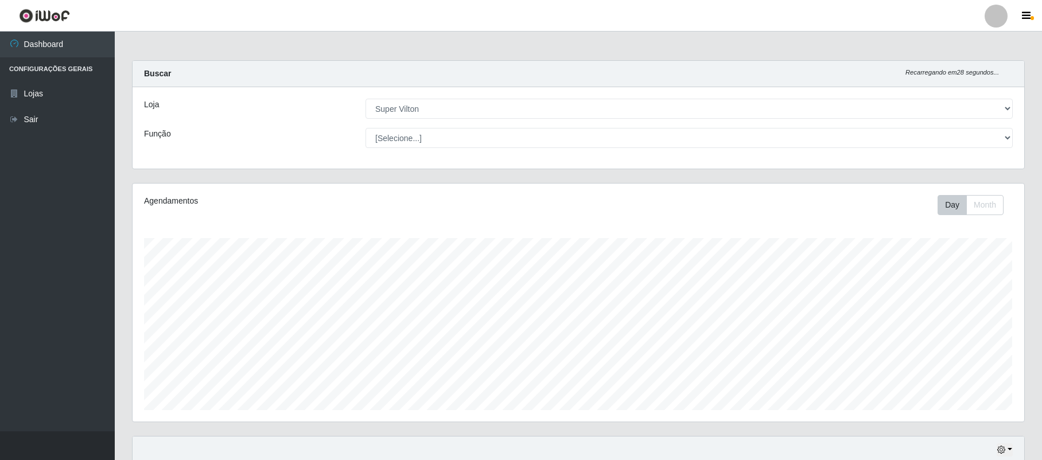
select select "379"
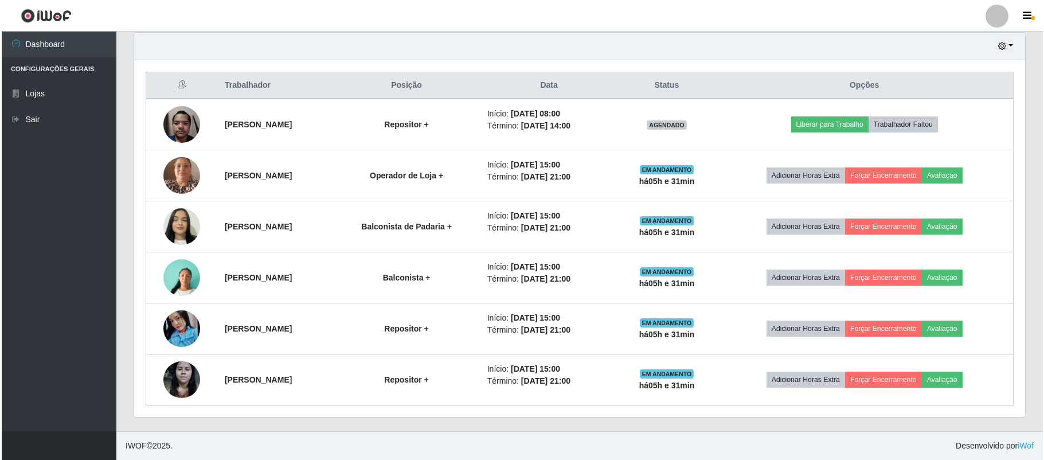
scroll to position [239, 891]
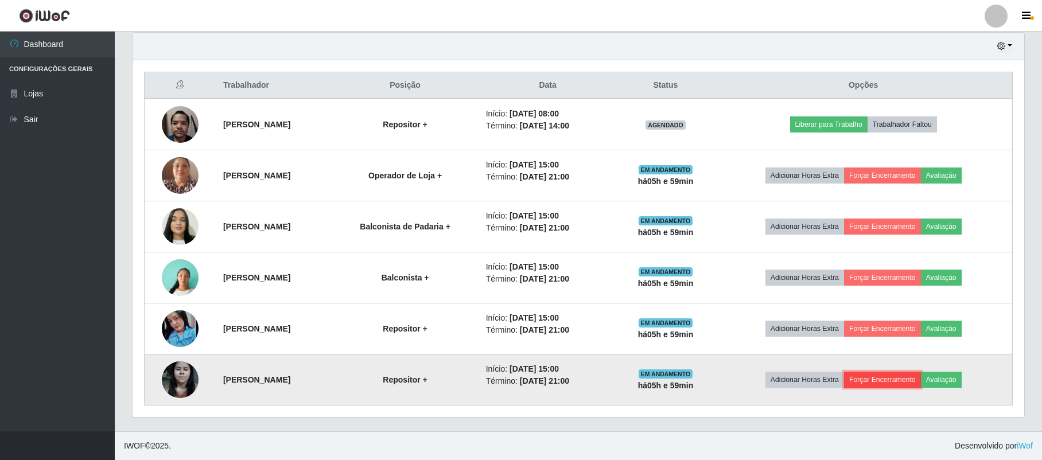
click at [914, 377] on button "Forçar Encerramento" at bounding box center [882, 380] width 77 height 16
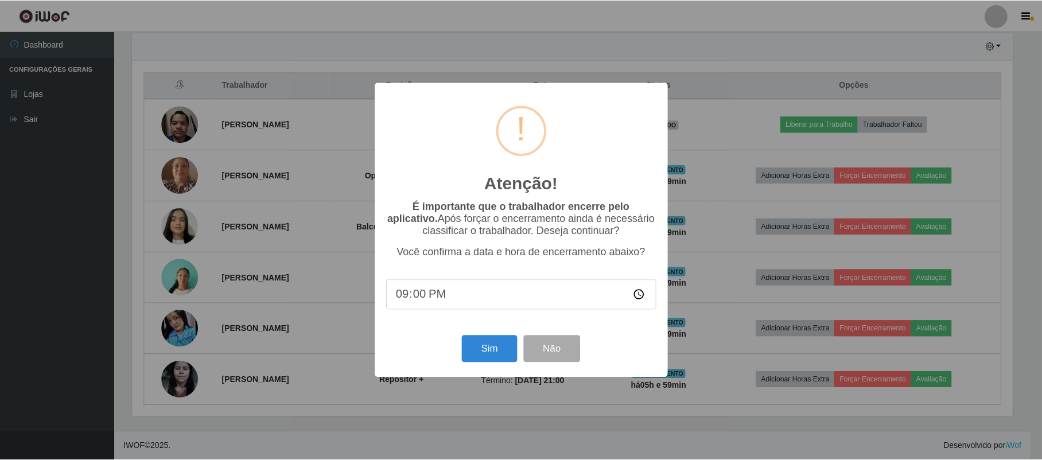
scroll to position [239, 882]
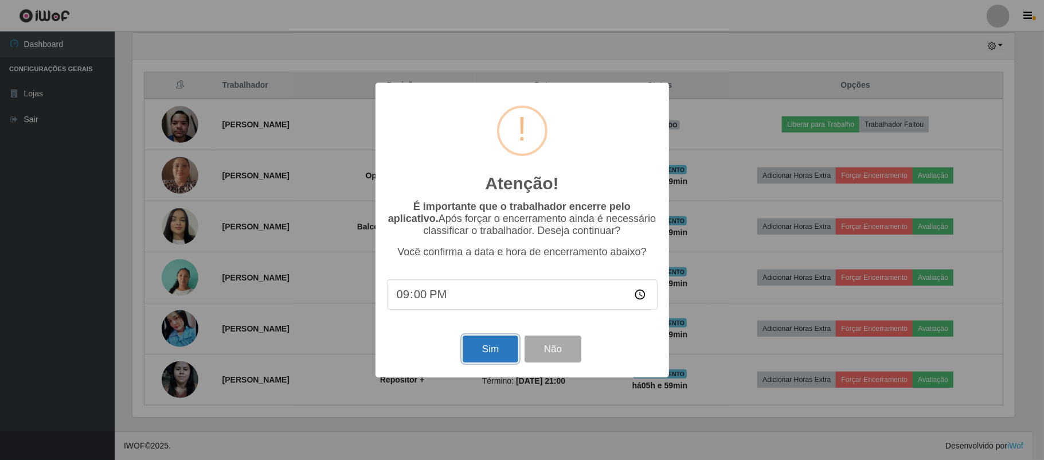
click at [477, 345] on button "Sim" at bounding box center [491, 349] width 56 height 27
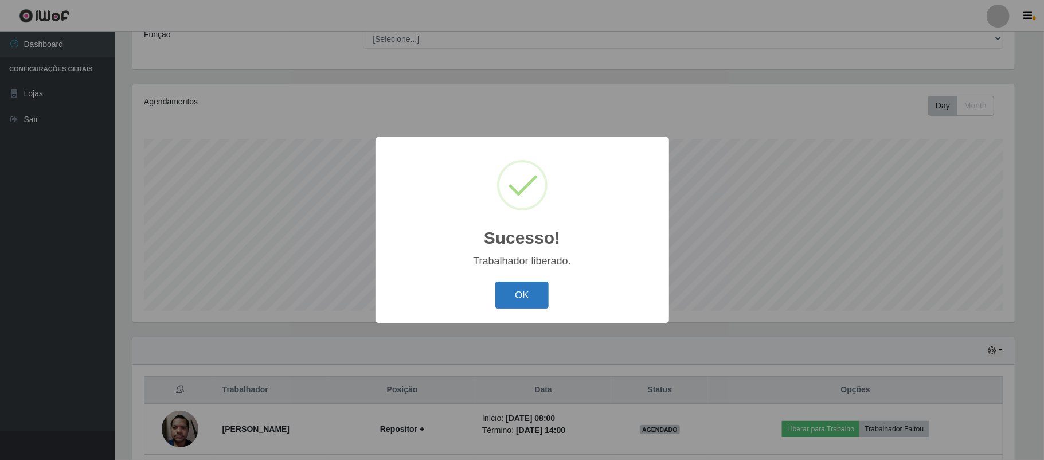
click at [524, 302] on button "OK" at bounding box center [522, 295] width 53 height 27
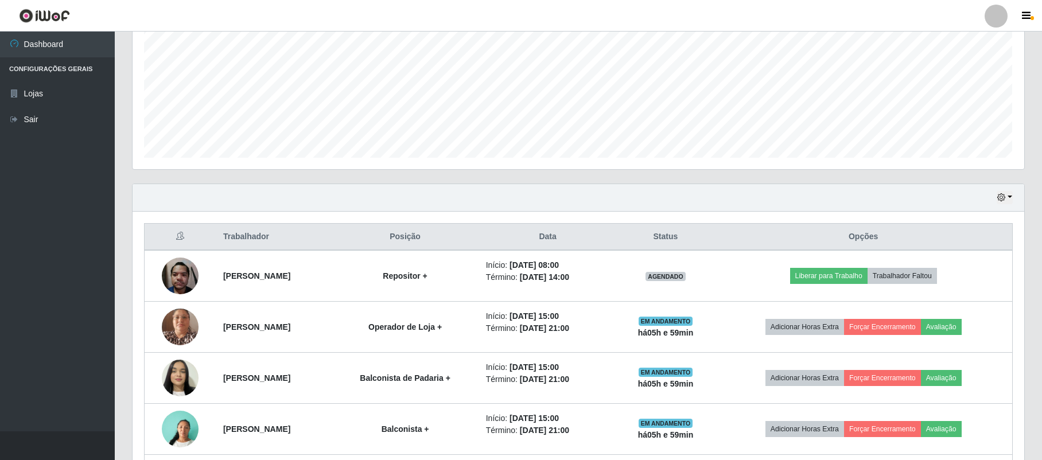
scroll to position [329, 0]
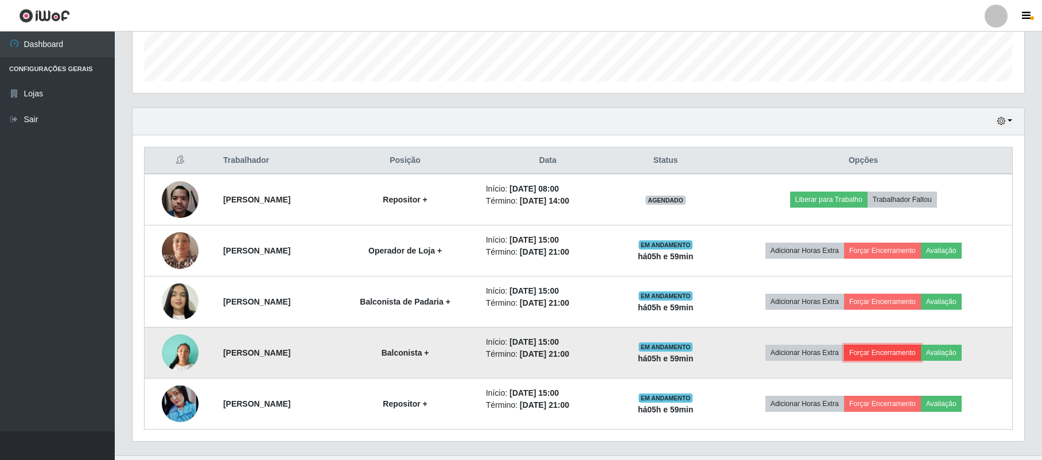
click at [881, 358] on button "Forçar Encerramento" at bounding box center [882, 353] width 77 height 16
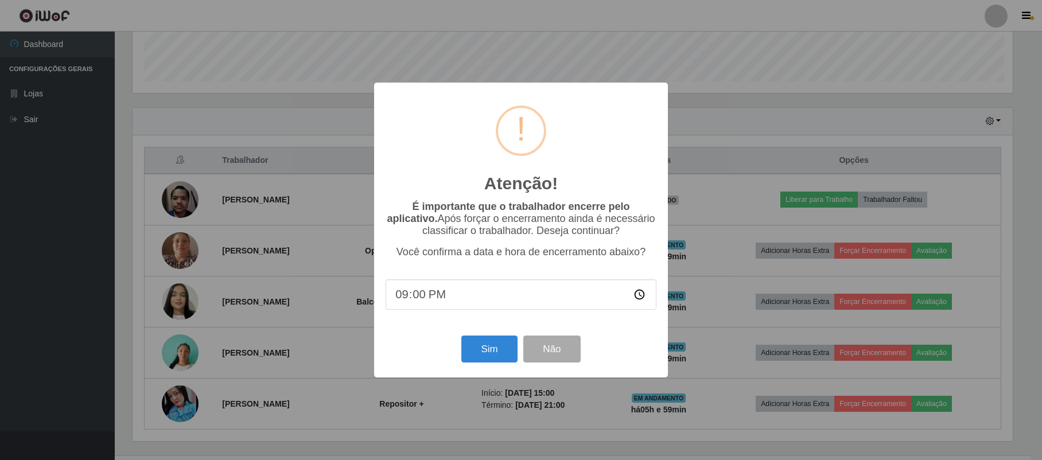
scroll to position [239, 882]
click at [485, 357] on button "Sim" at bounding box center [491, 349] width 56 height 27
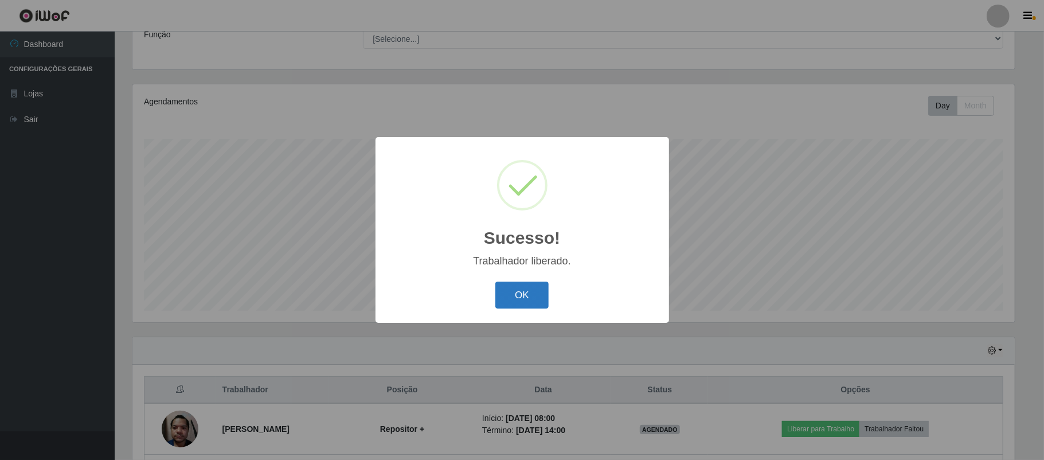
click at [521, 288] on button "OK" at bounding box center [522, 295] width 53 height 27
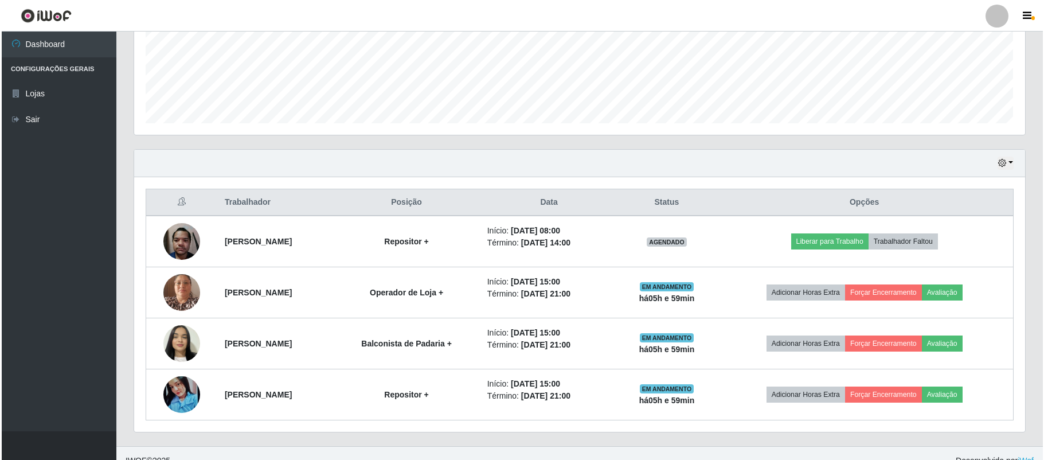
scroll to position [304, 0]
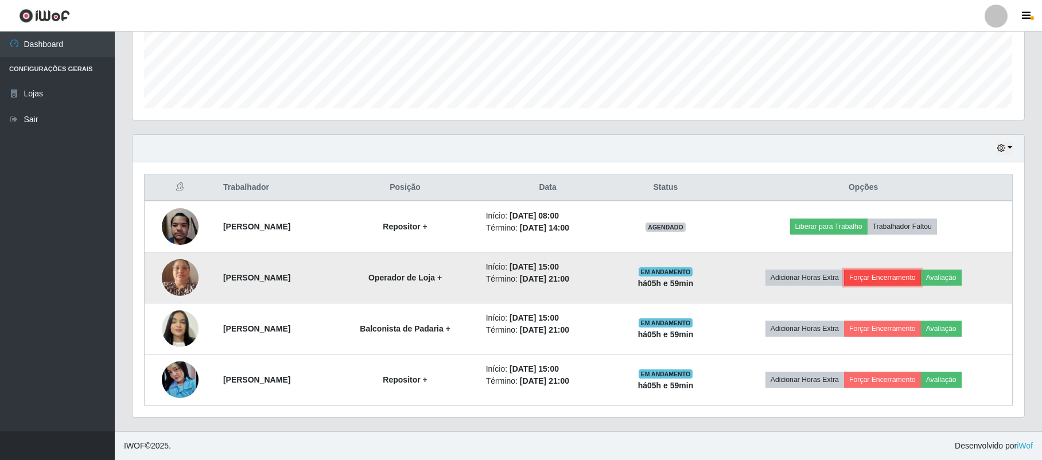
click at [905, 276] on button "Forçar Encerramento" at bounding box center [882, 278] width 77 height 16
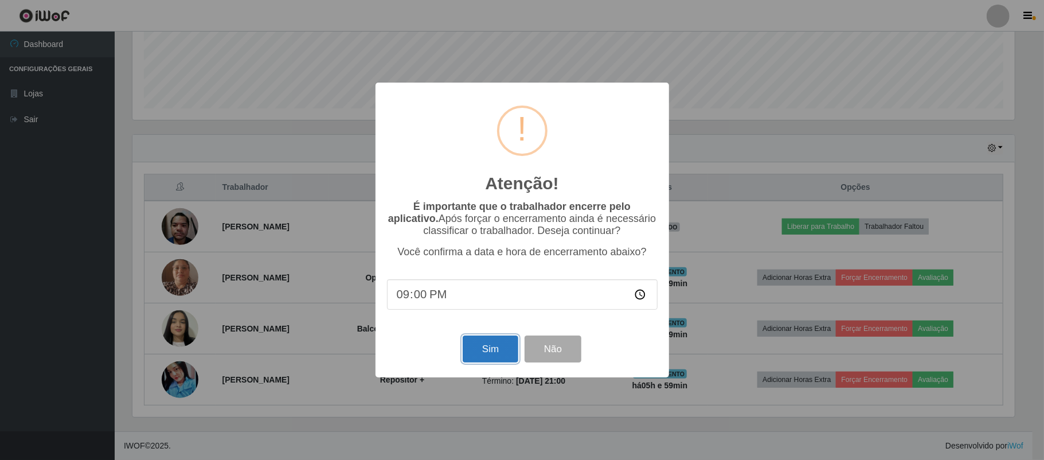
click at [500, 353] on button "Sim" at bounding box center [491, 349] width 56 height 27
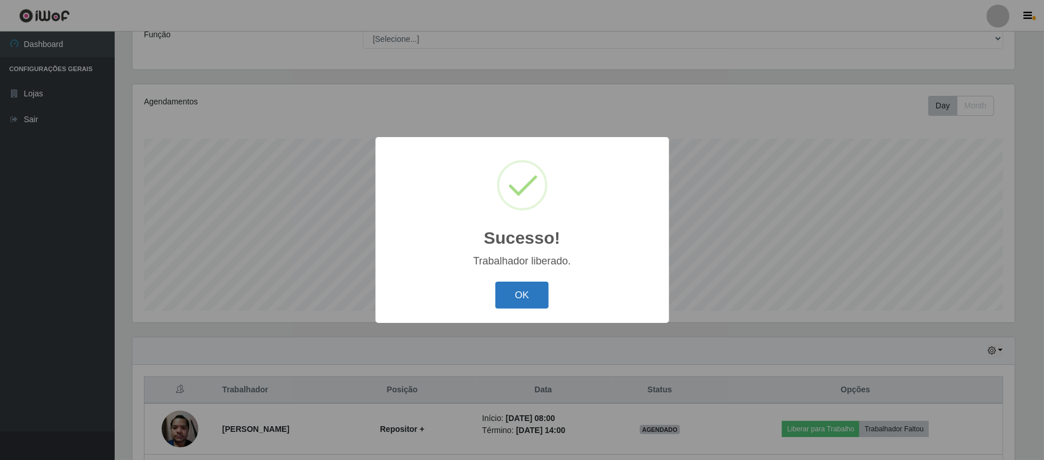
click at [529, 287] on button "OK" at bounding box center [522, 295] width 53 height 27
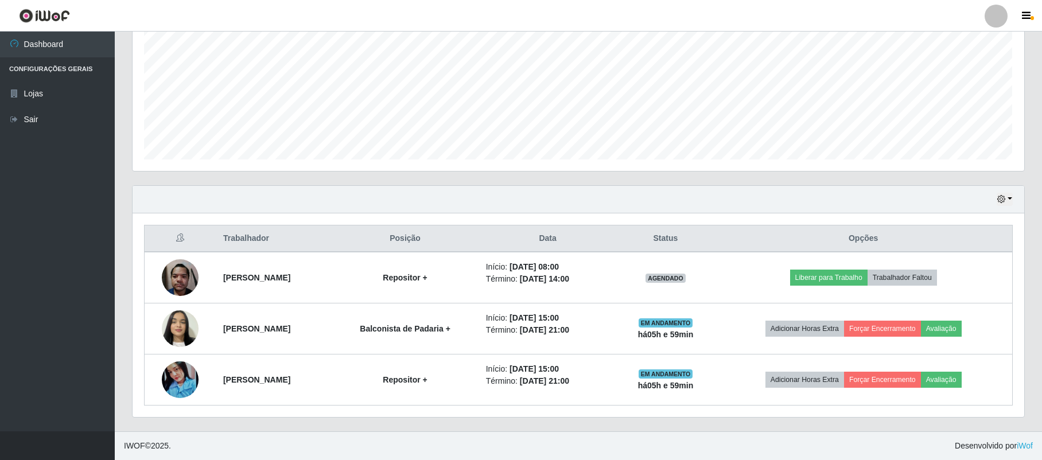
scroll to position [253, 0]
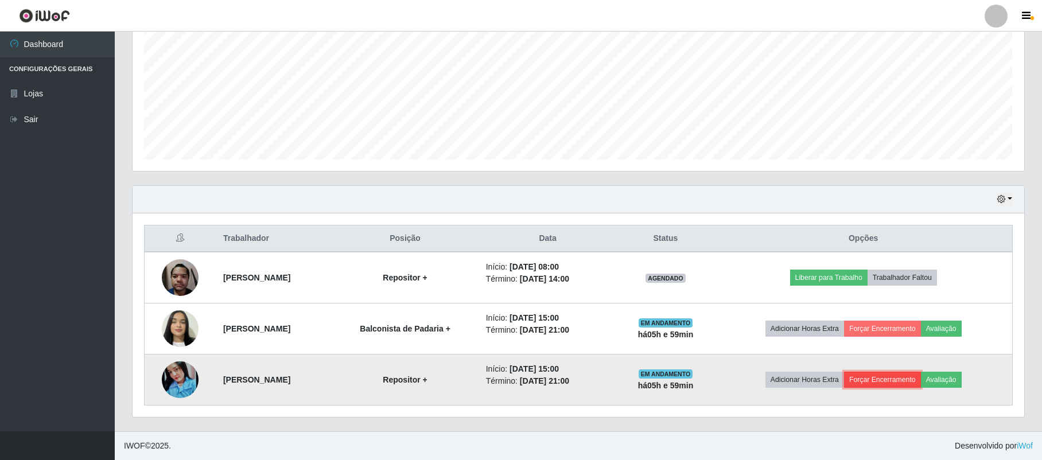
click at [886, 372] on button "Forçar Encerramento" at bounding box center [882, 380] width 77 height 16
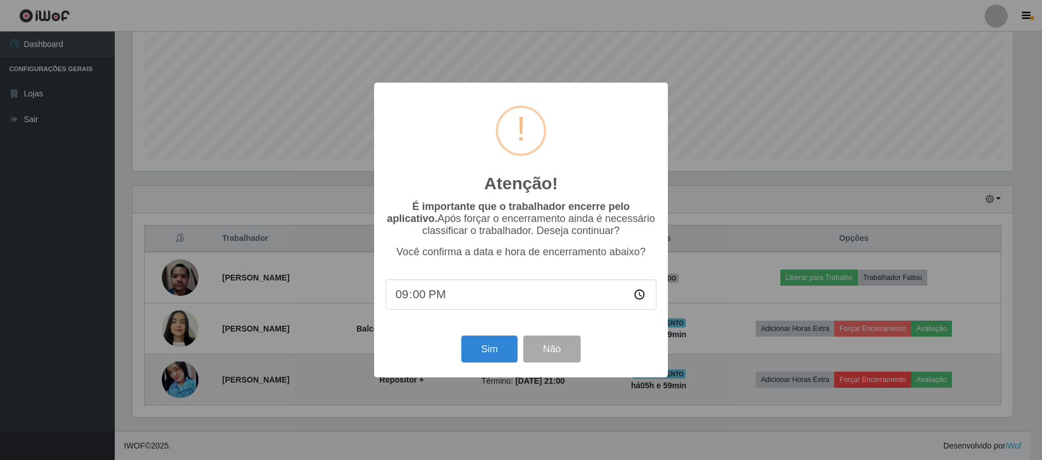
scroll to position [0, 0]
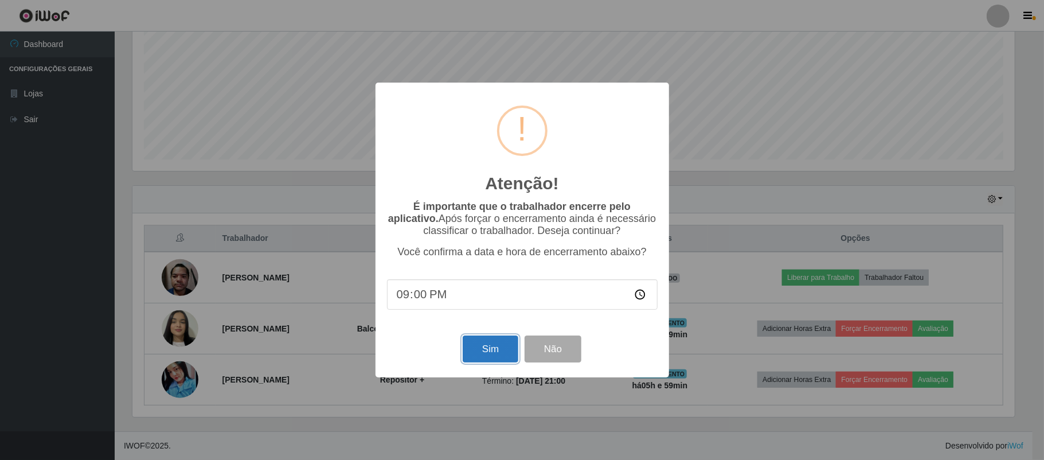
click at [496, 352] on button "Sim" at bounding box center [491, 349] width 56 height 27
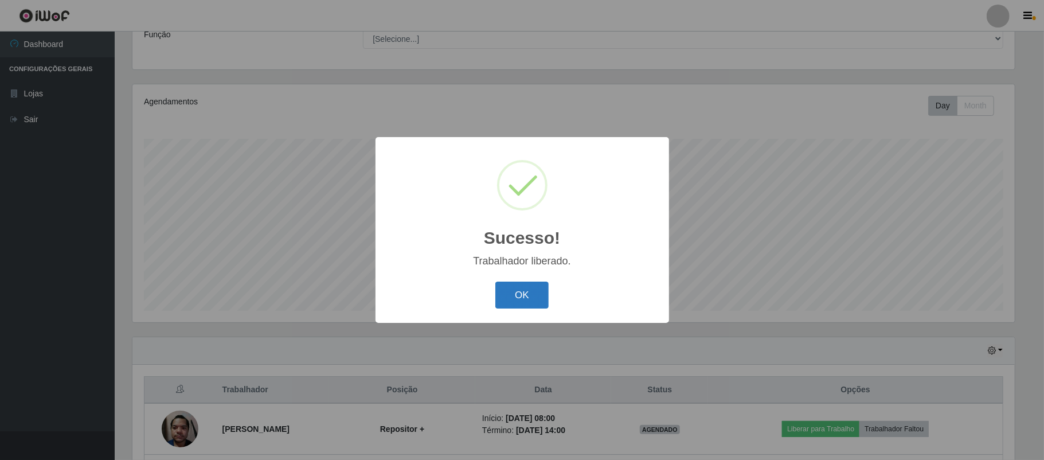
click at [522, 294] on button "OK" at bounding box center [522, 295] width 53 height 27
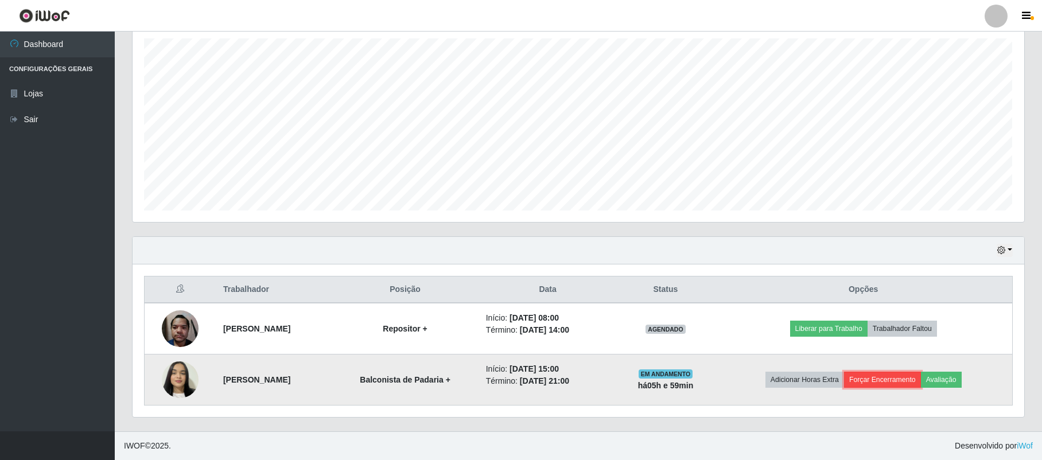
click at [895, 381] on button "Forçar Encerramento" at bounding box center [882, 380] width 77 height 16
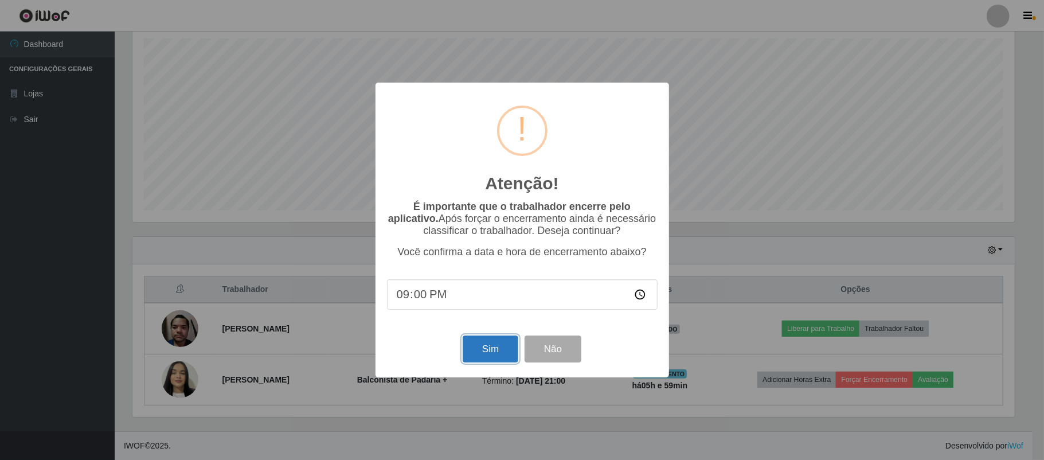
click at [467, 349] on button "Sim" at bounding box center [491, 349] width 56 height 27
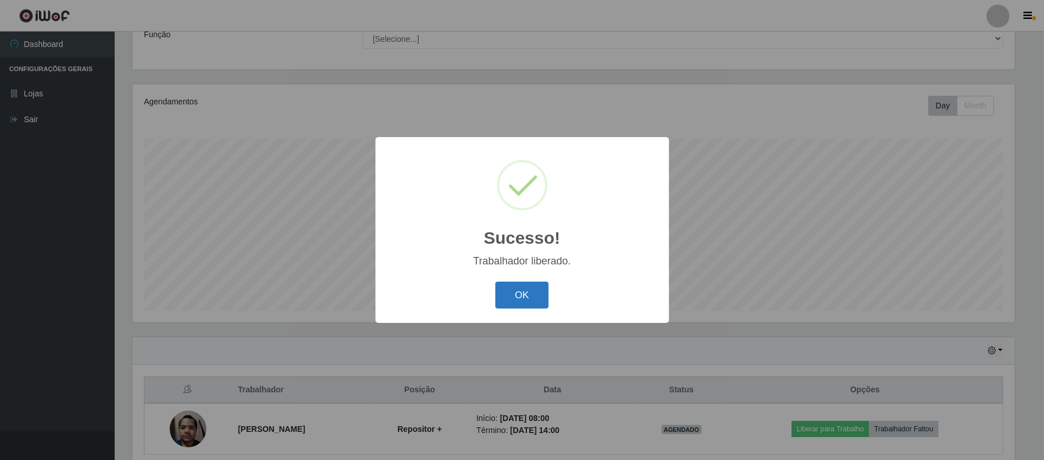
click at [547, 294] on button "OK" at bounding box center [522, 295] width 53 height 27
